Goal: Task Accomplishment & Management: Manage account settings

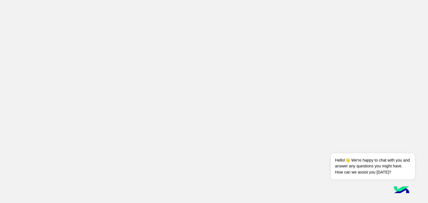
click at [190, 30] on app-root at bounding box center [214, 101] width 428 height 203
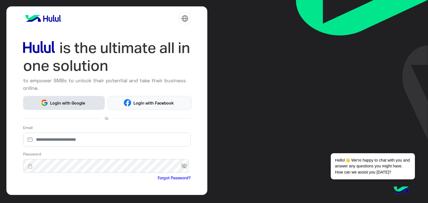
click at [73, 100] on span "Login with Google" at bounding box center [67, 103] width 39 height 6
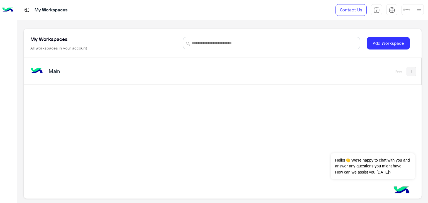
click at [53, 74] on h5 "Main" at bounding box center [118, 71] width 139 height 7
click at [414, 11] on div at bounding box center [412, 9] width 22 height 11
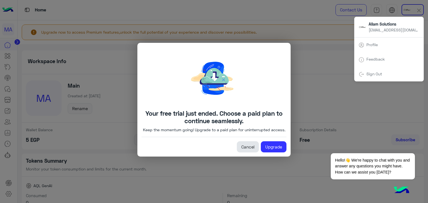
click at [245, 151] on link "Cancel" at bounding box center [248, 146] width 22 height 11
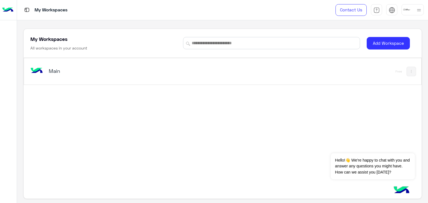
click at [51, 73] on h5 "Main" at bounding box center [118, 71] width 139 height 7
click at [59, 72] on h5 "Main" at bounding box center [118, 71] width 139 height 7
click at [51, 69] on h5 "Main" at bounding box center [118, 71] width 139 height 7
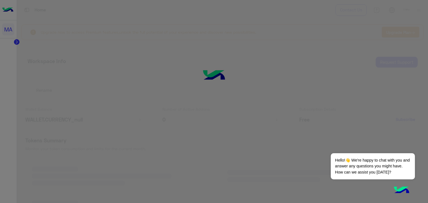
click at [51, 69] on modal-container "Your free trial just ended. Choose a paid plan to continue seamlessly. Keep the…" at bounding box center [214, 101] width 428 height 203
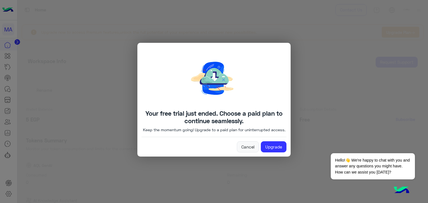
click at [51, 69] on modal-container "Your free trial just ended. Choose a paid plan to continue seamlessly. Keep the…" at bounding box center [214, 101] width 428 height 203
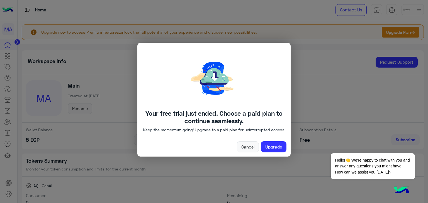
click at [201, 133] on p "Keep the momentum going! Upgrade to a paid plan for uninterrupted access." at bounding box center [214, 130] width 142 height 6
click at [251, 153] on link "Cancel" at bounding box center [248, 146] width 22 height 11
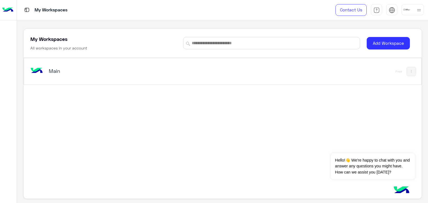
click at [416, 10] on img at bounding box center [418, 10] width 7 height 7
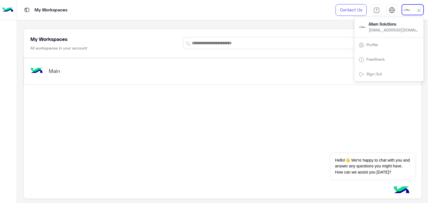
click at [376, 44] on link "Profile" at bounding box center [371, 44] width 11 height 5
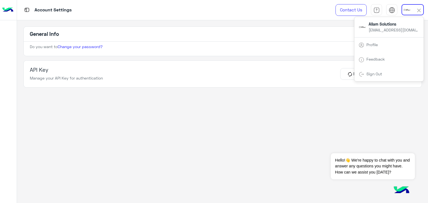
click at [367, 47] on div "Profile" at bounding box center [388, 44] width 69 height 15
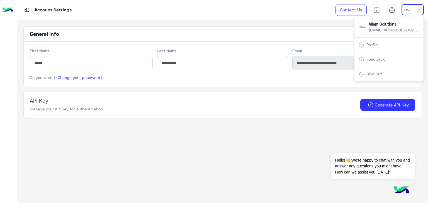
click at [149, 119] on app-account-settings-information "**********" at bounding box center [222, 111] width 411 height 183
